Goal: Task Accomplishment & Management: Manage account settings

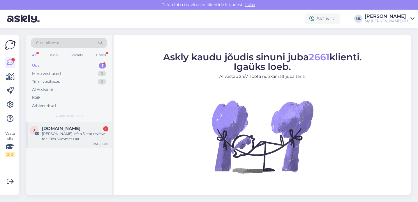
click at [52, 128] on span "[DOMAIN_NAME]" at bounding box center [61, 128] width 38 height 5
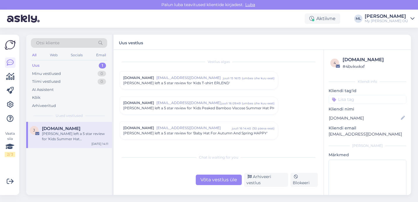
scroll to position [2443, 0]
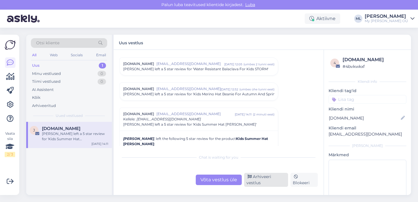
click at [259, 183] on div "Arhiveeri vestlus" at bounding box center [266, 180] width 44 height 14
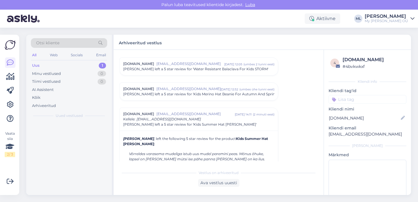
scroll to position [2495, 0]
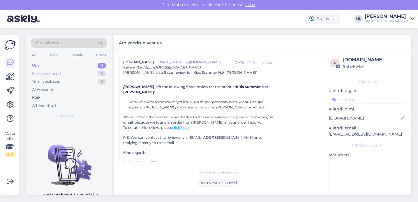
click at [85, 71] on div "Minu vestlused 0" at bounding box center [69, 74] width 76 height 8
click at [50, 62] on div "Uus 0" at bounding box center [69, 65] width 76 height 8
click at [74, 70] on div "Minu vestlused 0" at bounding box center [69, 74] width 76 height 8
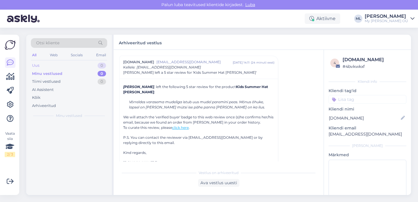
click at [56, 64] on div "Uus 0" at bounding box center [69, 65] width 76 height 8
click at [54, 70] on div "Minu vestlused 0" at bounding box center [69, 74] width 76 height 8
click at [38, 67] on div "Uus" at bounding box center [35, 66] width 7 height 6
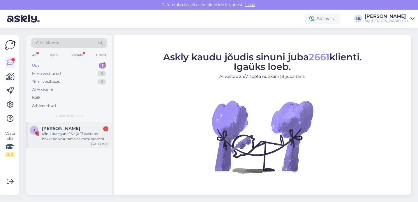
click at [64, 133] on div "Minu praegune 16 a ja 13 aastane hakkasid kasutama esimesi bredeni riideid [PER…" at bounding box center [75, 136] width 66 height 10
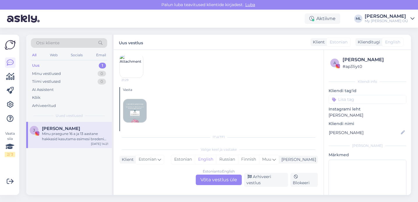
scroll to position [877, 0]
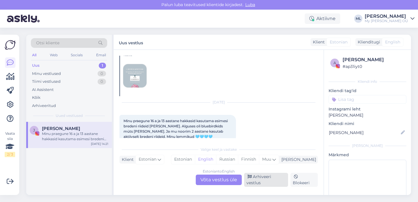
click at [264, 181] on div "Arhiveeri vestlus" at bounding box center [266, 180] width 44 height 14
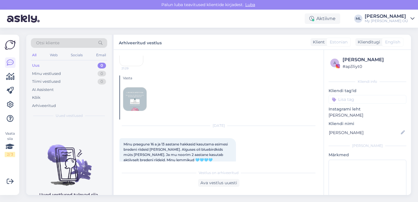
click at [32, 62] on div "Uus 0" at bounding box center [69, 65] width 76 height 8
